Goal: Task Accomplishment & Management: Manage account settings

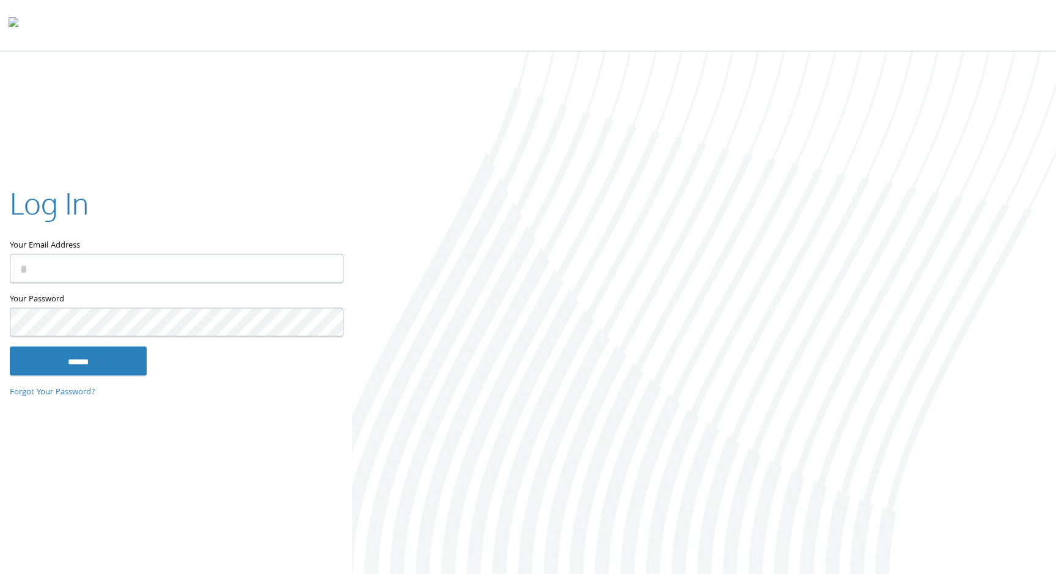
type input "**********"
click at [95, 363] on input "******" at bounding box center [78, 360] width 137 height 29
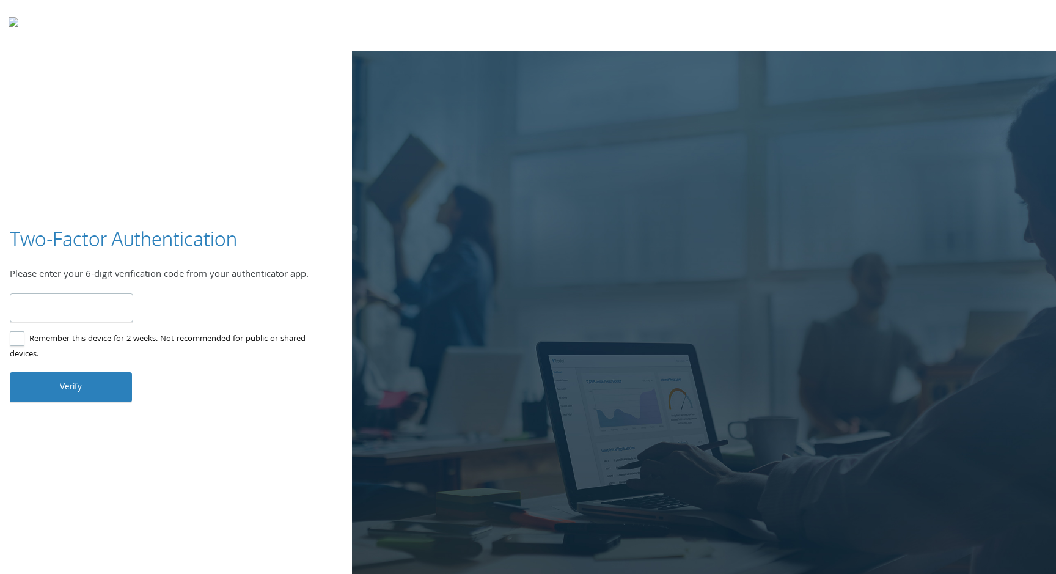
click at [16, 336] on label "Remember this device for 2 weeks. Not recommended for public or shared devices." at bounding box center [171, 347] width 323 height 31
click at [59, 388] on button "Verify" at bounding box center [71, 386] width 122 height 29
